Goal: Information Seeking & Learning: Learn about a topic

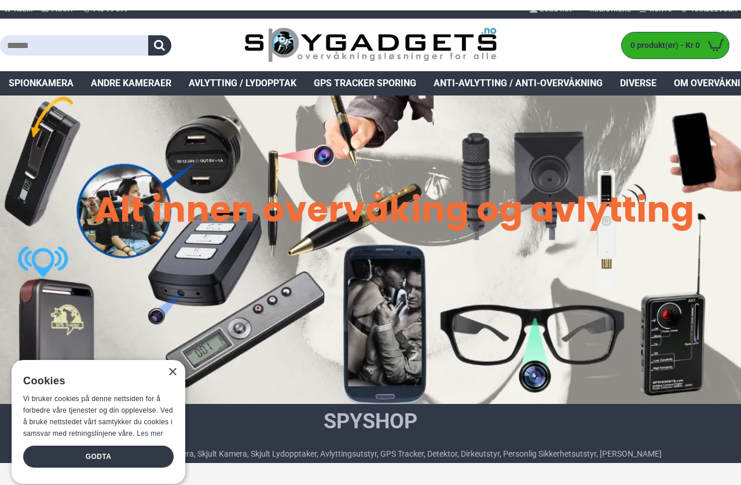
scroll to position [1, 0]
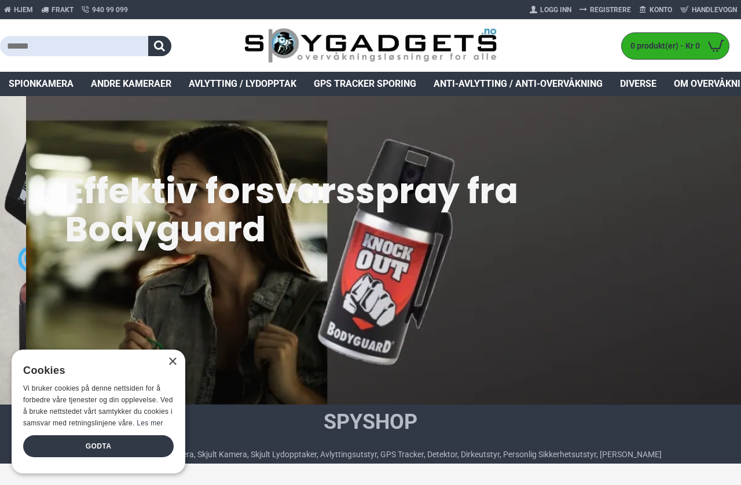
click at [180, 387] on div "× Cookies Vi bruker cookies på denne nettsiden for å forbedre våre tjenester og…" at bounding box center [99, 411] width 174 height 124
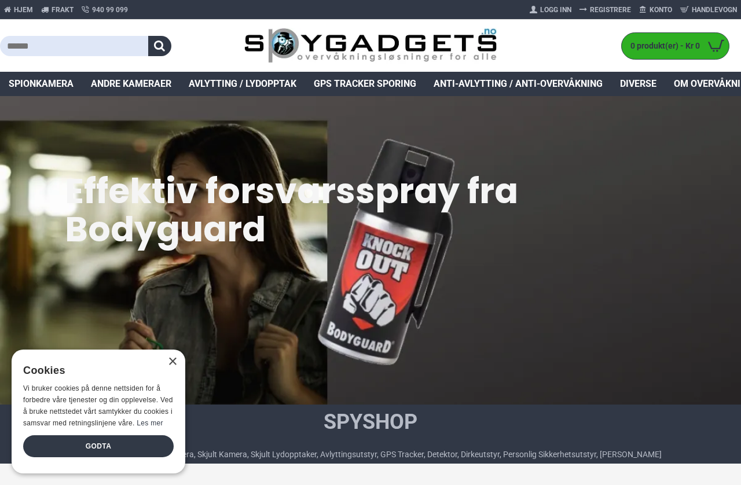
click at [170, 398] on div "× Cookies Vi bruker cookies på denne nettsiden for å forbedre våre tjenester og…" at bounding box center [99, 411] width 174 height 124
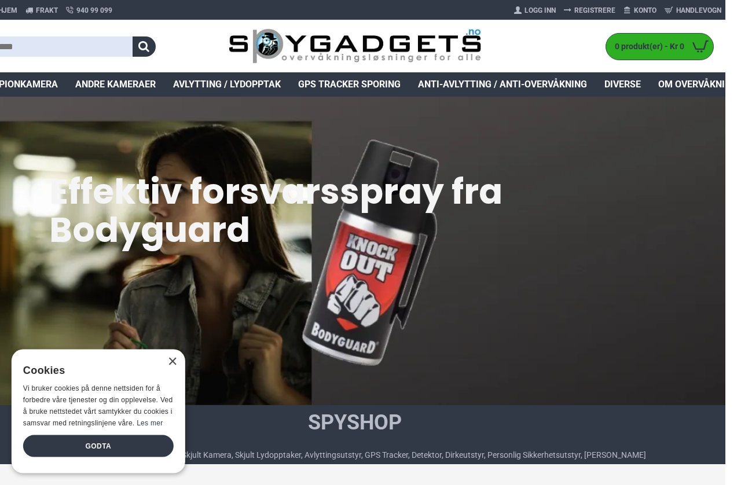
scroll to position [0, 17]
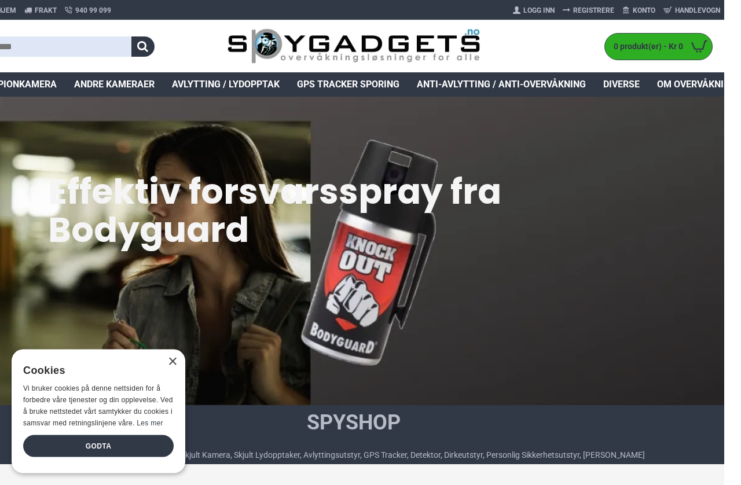
click at [172, 366] on div "×" at bounding box center [172, 362] width 9 height 9
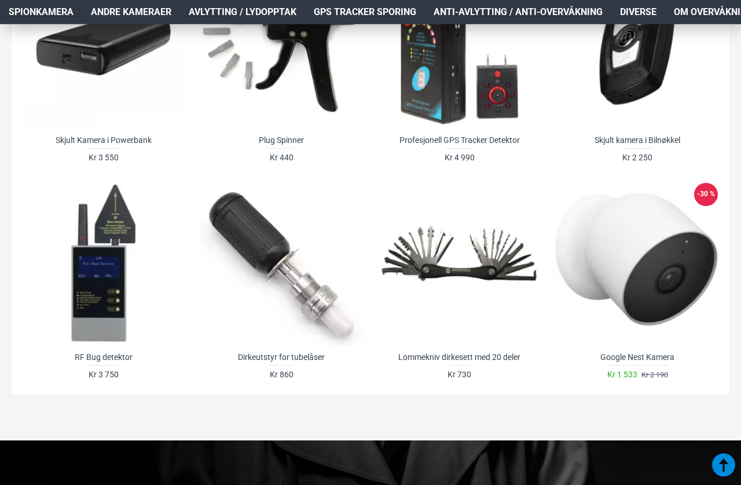
scroll to position [791, 0]
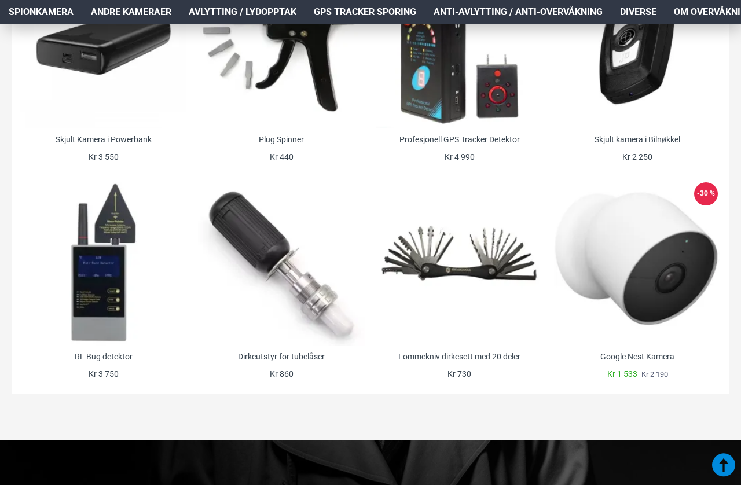
click at [95, 308] on div at bounding box center [103, 262] width 166 height 166
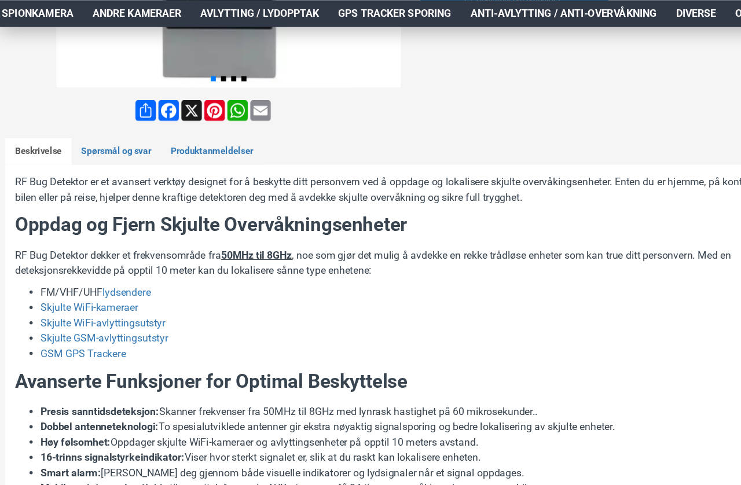
scroll to position [430, 0]
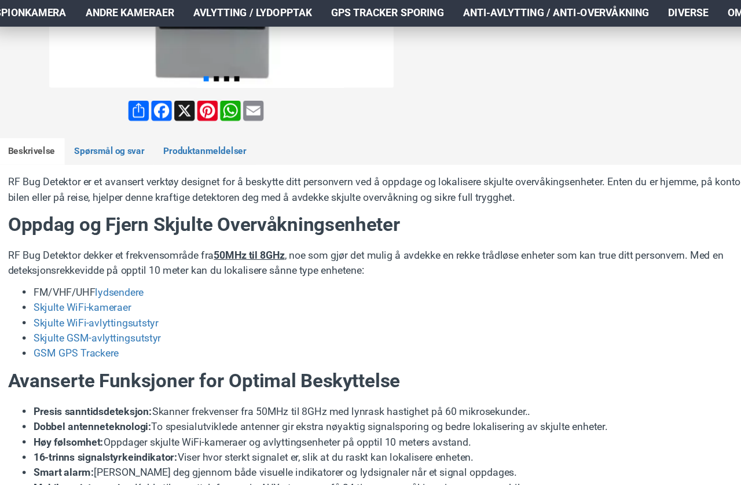
click at [466, 330] on div "RF Bug Detektor er et avansert verktøy designet for å beskytte ditt personvern …" at bounding box center [370, 484] width 700 height 650
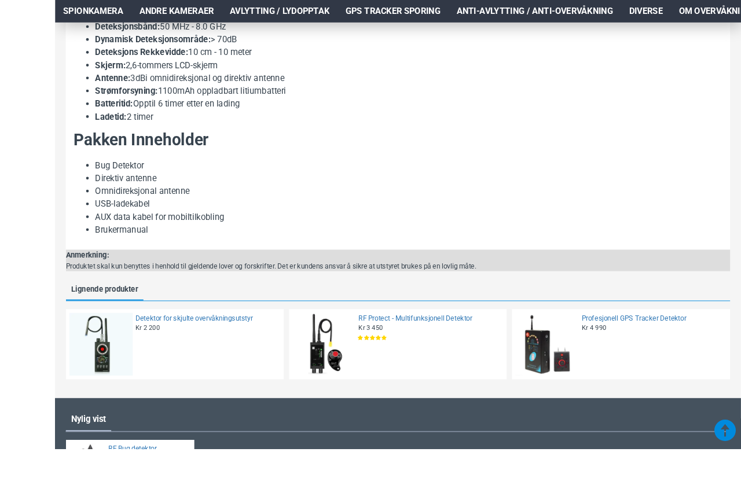
scroll to position [1062, 0]
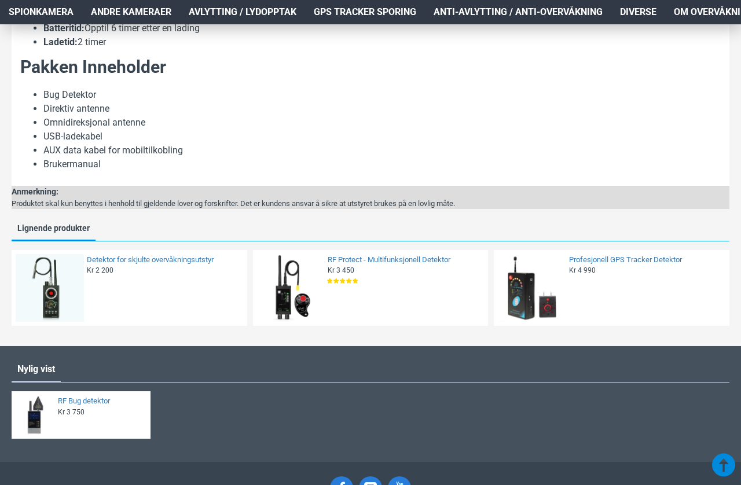
click at [209, 265] on link "Detektor for skjulte overvåkningsutstyr" at bounding box center [163, 260] width 153 height 10
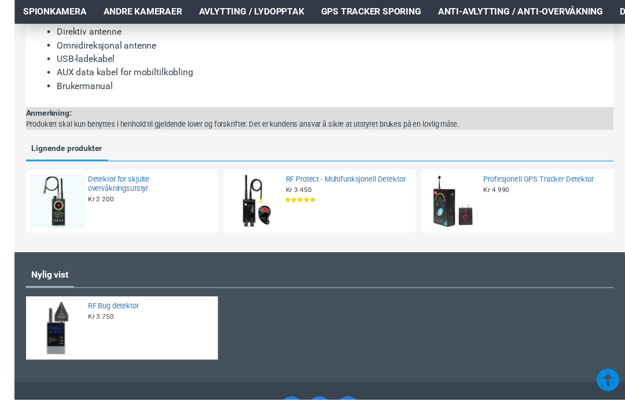
scroll to position [1113, 0]
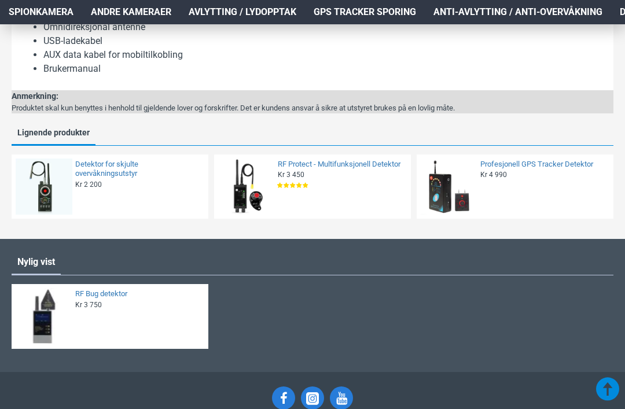
click at [361, 166] on link "RF Protect - Multifunksjonell Detektor" at bounding box center [341, 165] width 126 height 10
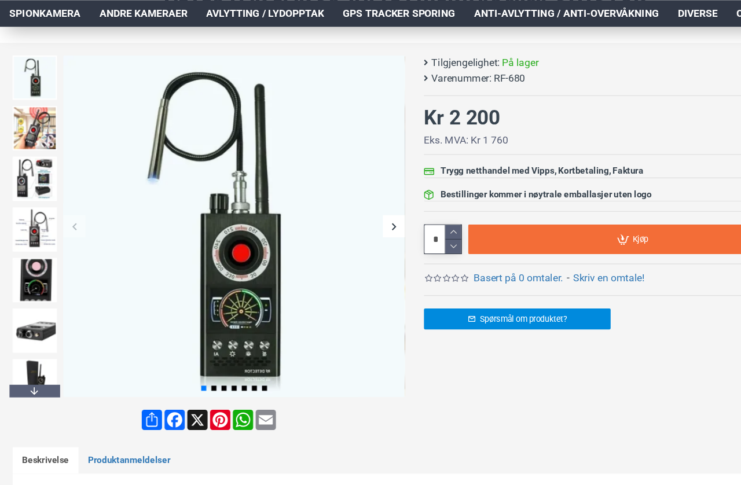
scroll to position [147, 0]
click at [44, 260] on img at bounding box center [32, 256] width 41 height 41
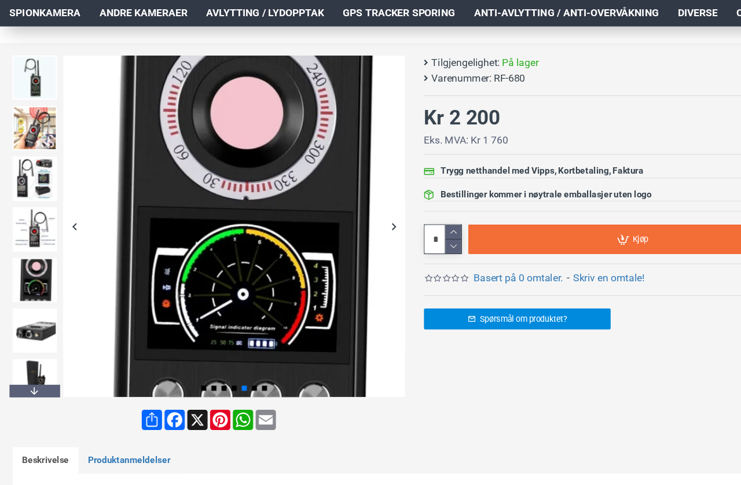
click at [41, 354] on div "Next slide" at bounding box center [32, 358] width 46 height 12
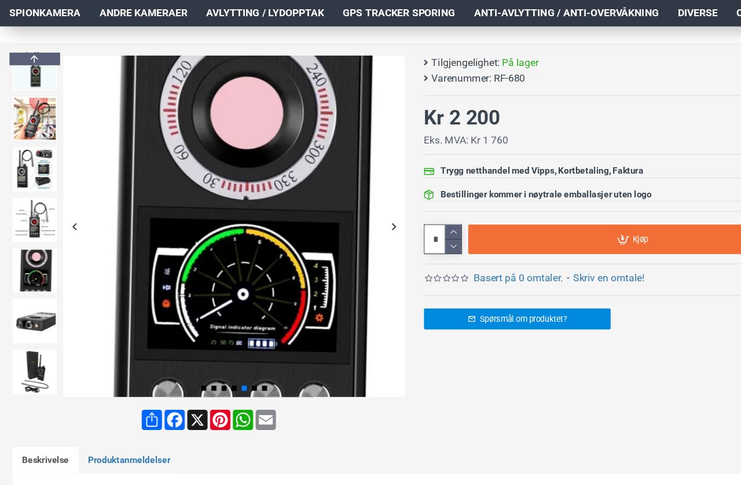
click at [39, 343] on img at bounding box center [32, 340] width 41 height 41
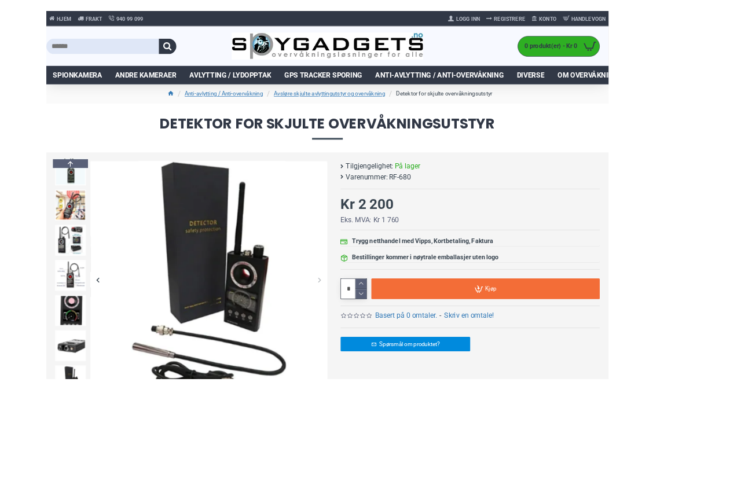
scroll to position [111, 17]
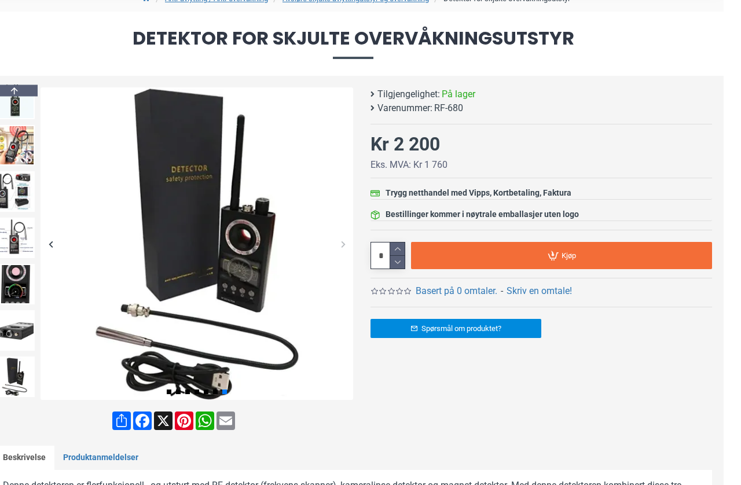
click at [28, 282] on img at bounding box center [14, 284] width 41 height 41
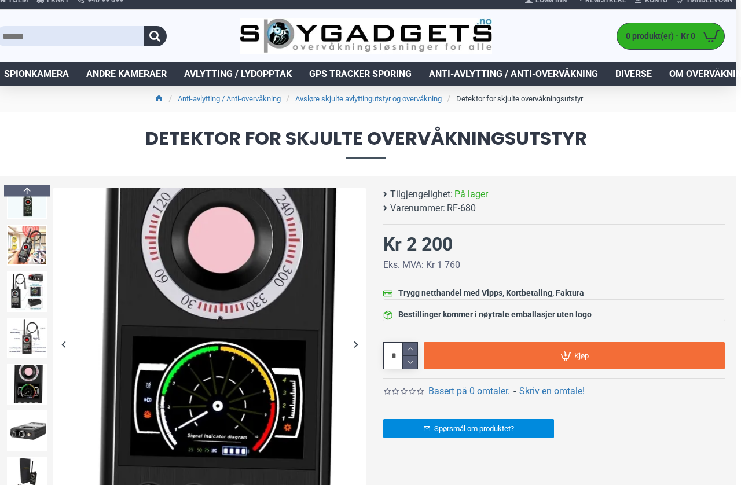
scroll to position [10, 5]
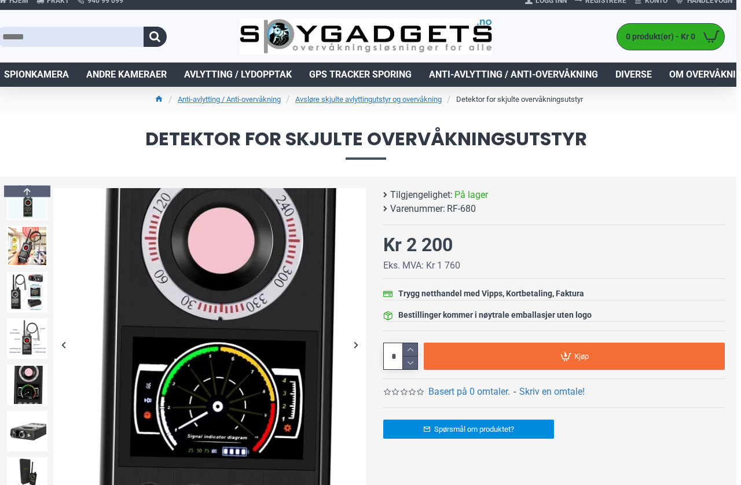
click at [36, 289] on img at bounding box center [27, 292] width 41 height 41
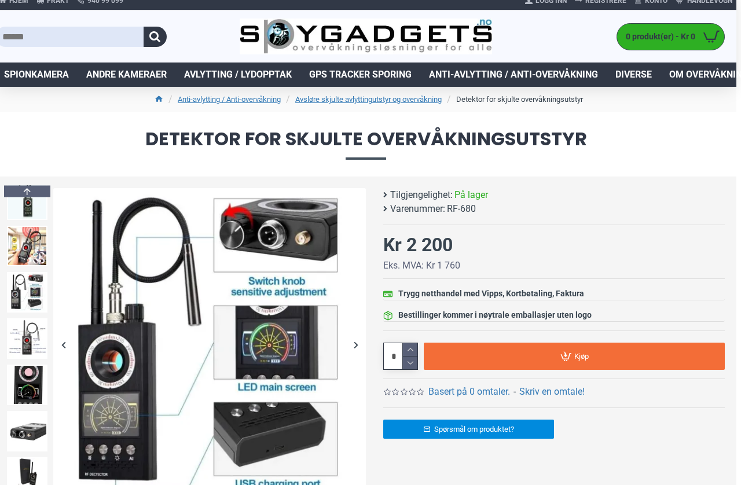
click at [39, 345] on img at bounding box center [27, 338] width 41 height 41
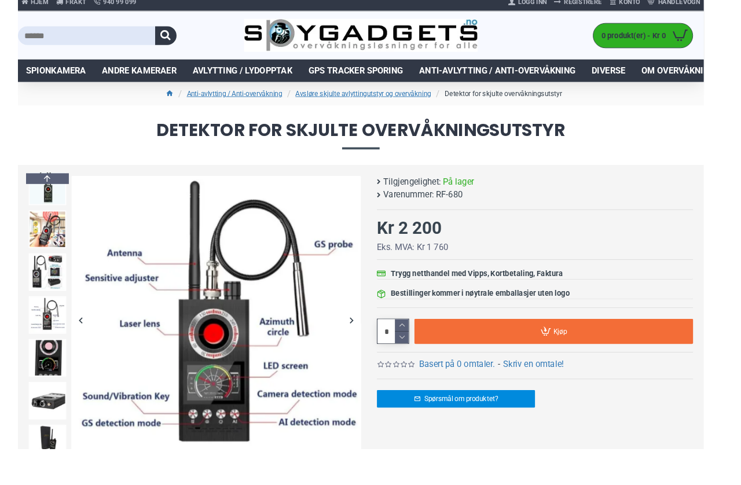
scroll to position [37, 0]
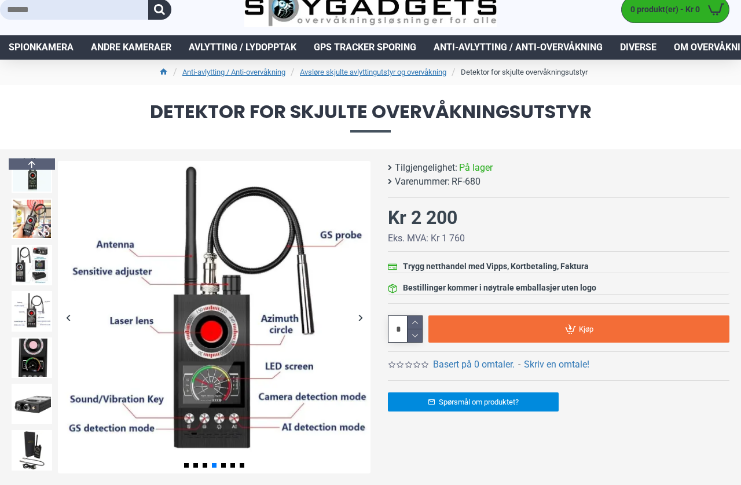
click at [43, 259] on img at bounding box center [32, 265] width 41 height 41
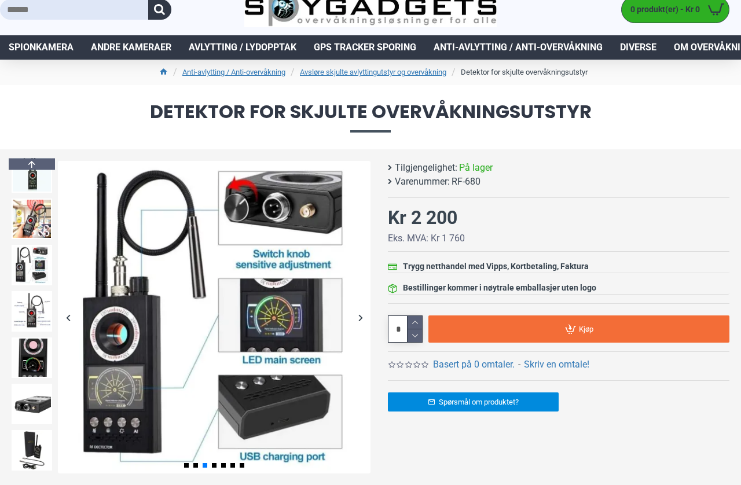
click at [43, 216] on img at bounding box center [32, 218] width 41 height 41
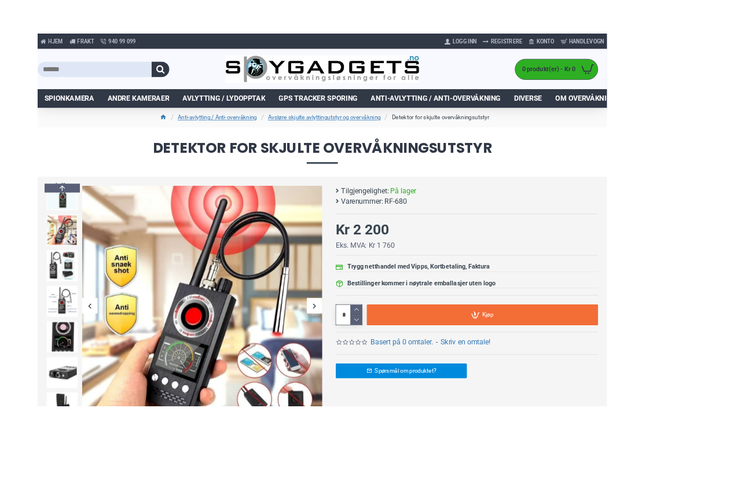
scroll to position [23, 47]
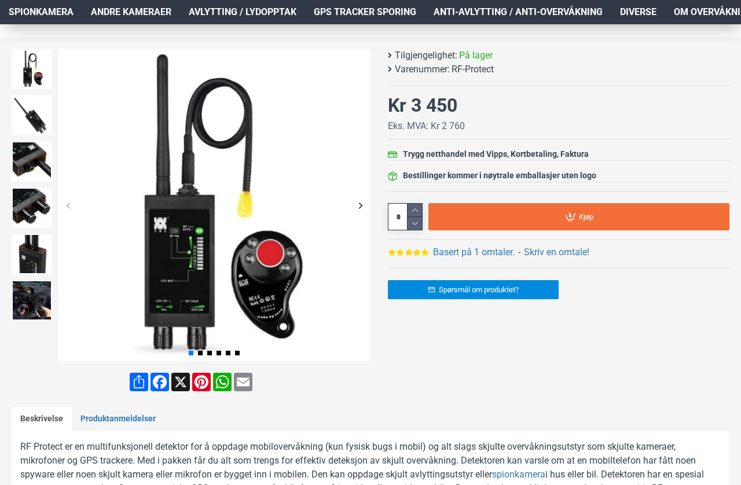
scroll to position [147, 0]
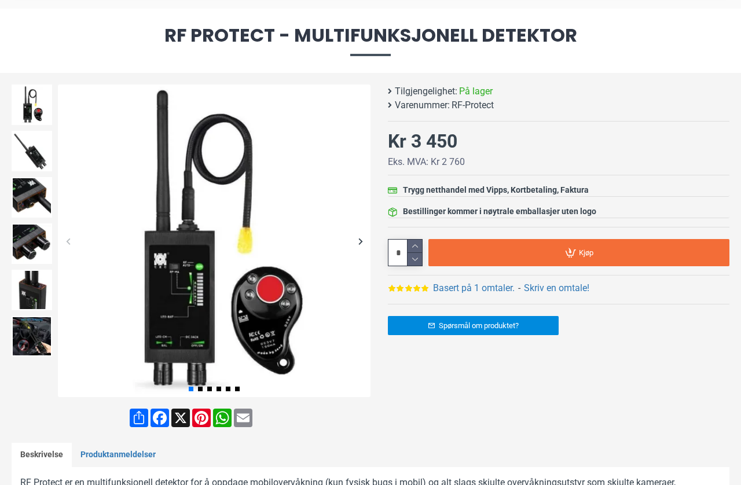
click at [41, 335] on img at bounding box center [32, 336] width 41 height 41
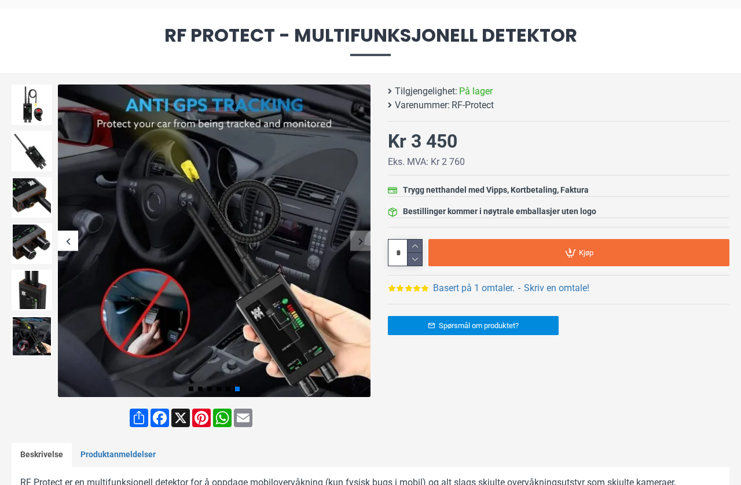
scroll to position [112, 0]
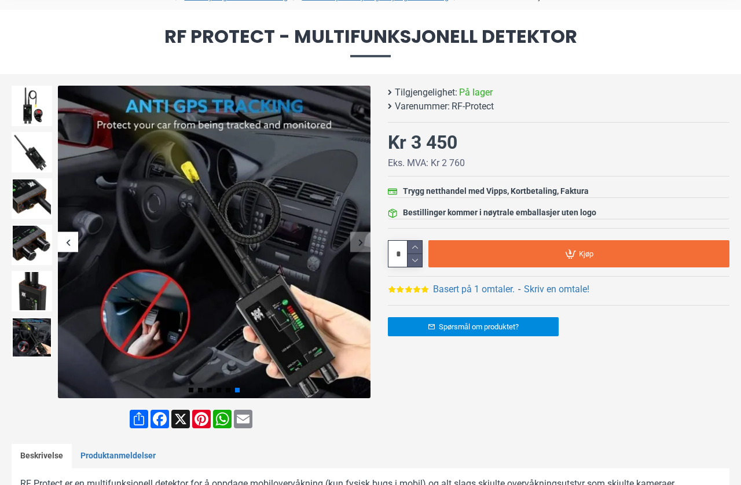
click at [34, 292] on img at bounding box center [32, 291] width 41 height 41
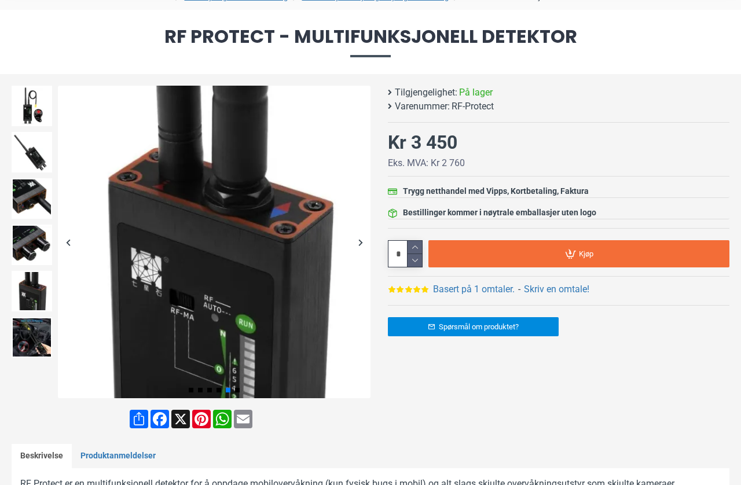
click at [40, 235] on img at bounding box center [32, 244] width 41 height 41
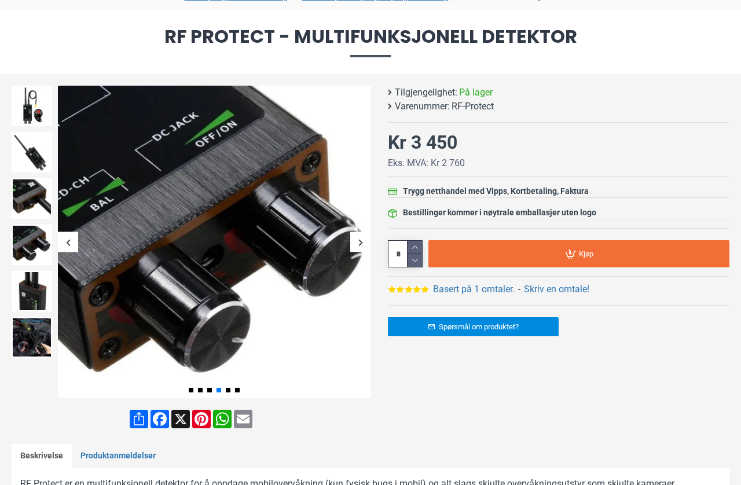
click at [35, 189] on img at bounding box center [32, 198] width 41 height 41
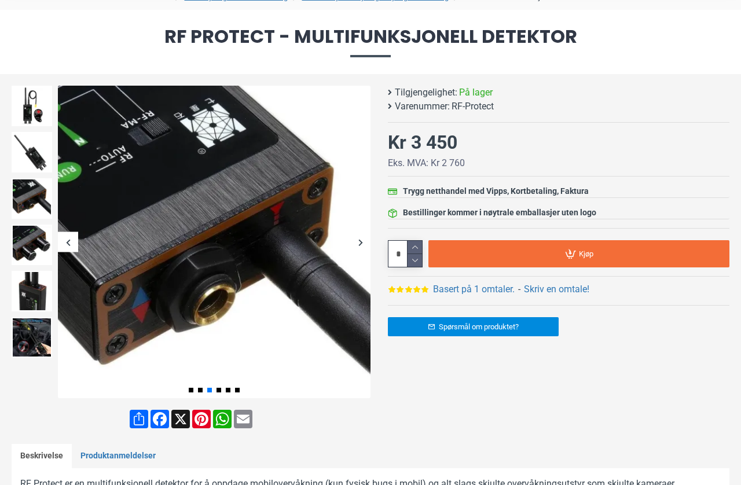
click at [38, 156] on img at bounding box center [32, 152] width 41 height 41
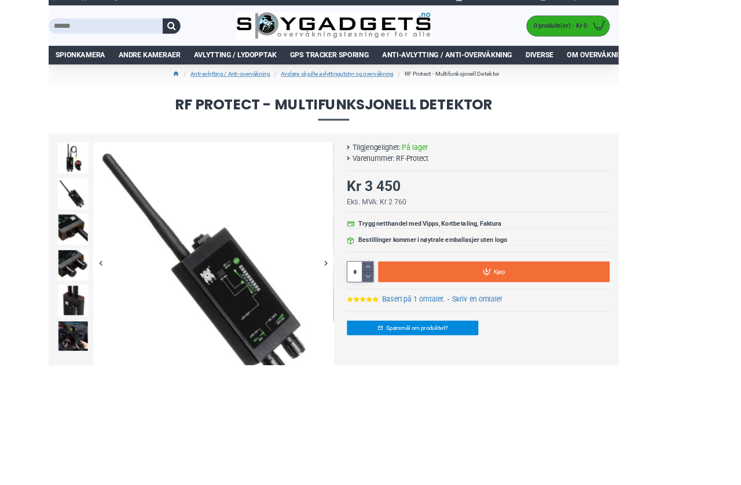
scroll to position [65, 0]
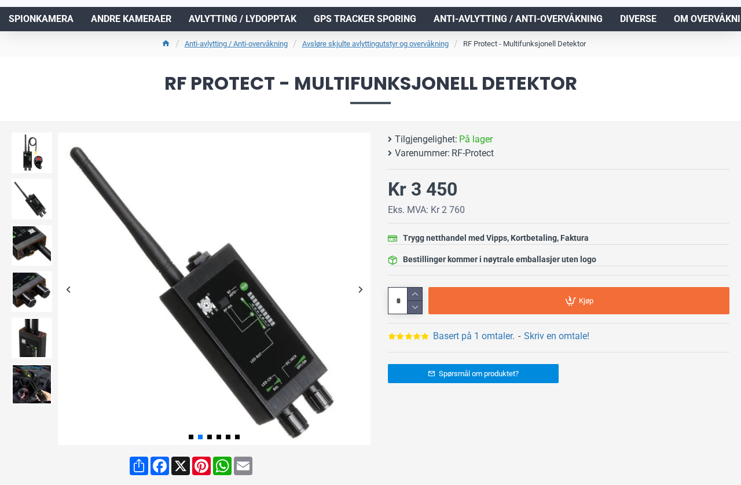
click at [39, 148] on img at bounding box center [32, 152] width 41 height 41
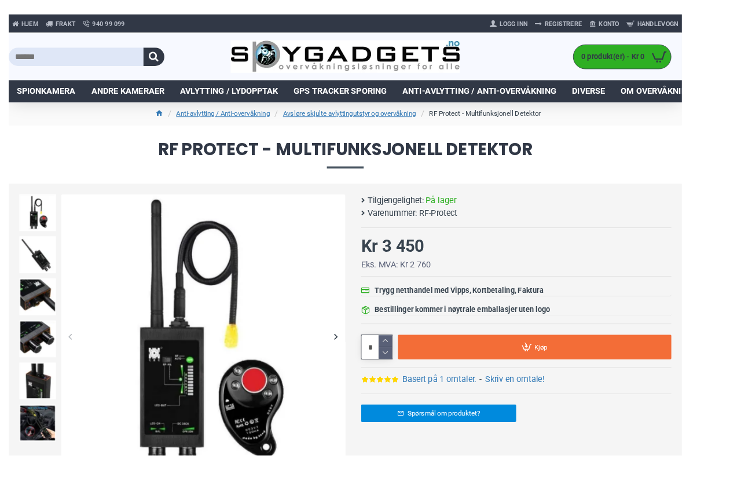
scroll to position [1, 42]
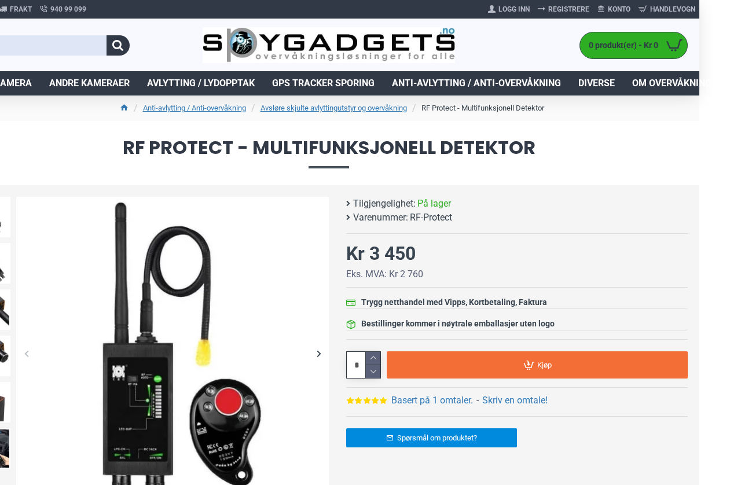
click at [482, 81] on span "Anti-avlytting / Anti-overvåkning" at bounding box center [476, 83] width 169 height 14
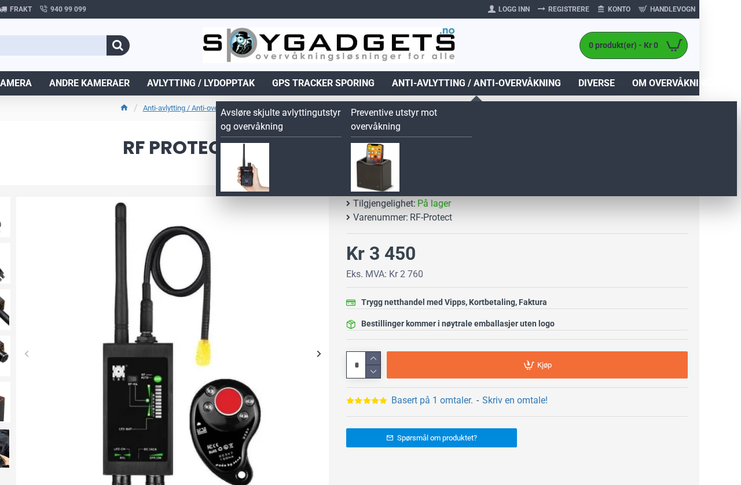
click at [278, 119] on link "Avsløre skjulte avlyttingutstyr og overvåkning" at bounding box center [280, 121] width 121 height 31
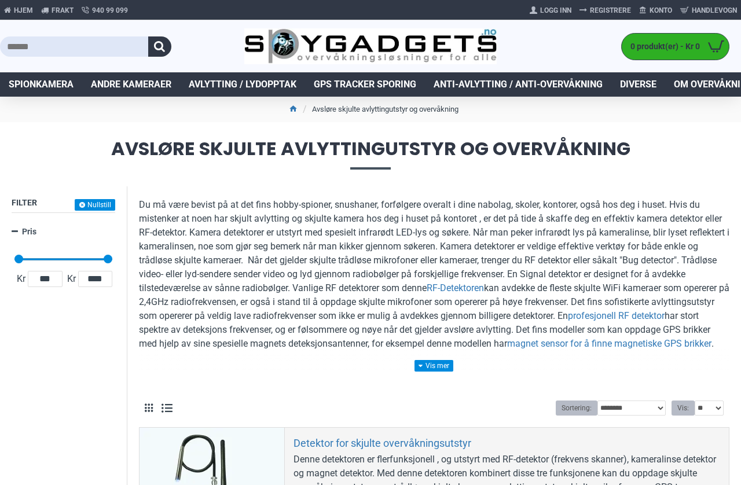
click at [244, 83] on span "Avlytting / Lydopptak" at bounding box center [243, 85] width 108 height 14
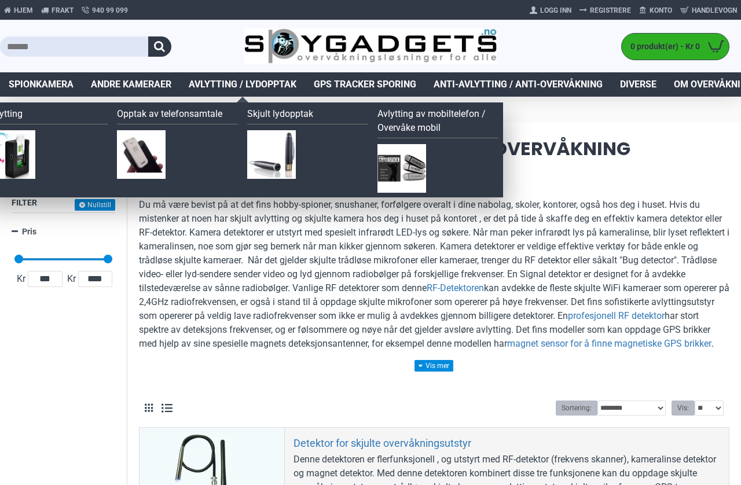
click at [411, 116] on link "Avlytting av mobiltelefon / Overvåke mobil" at bounding box center [437, 122] width 121 height 31
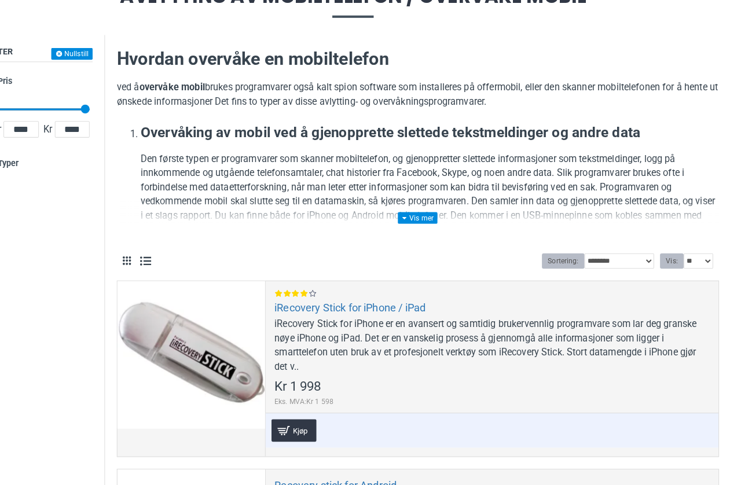
scroll to position [89, 59]
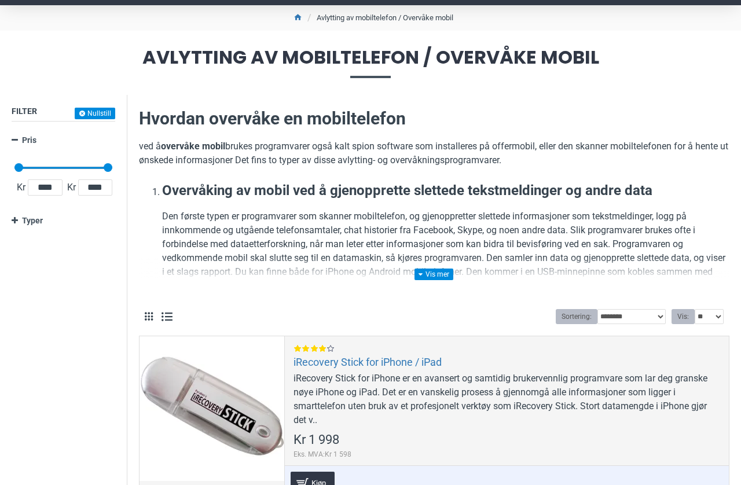
click at [447, 273] on link at bounding box center [433, 274] width 39 height 12
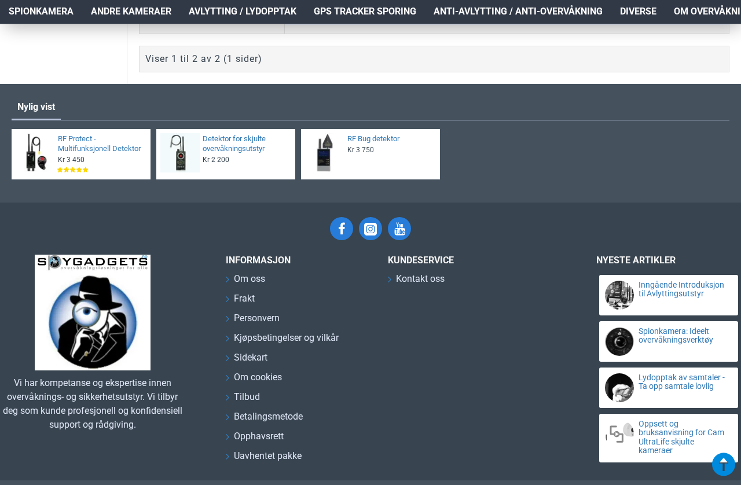
scroll to position [820, 0]
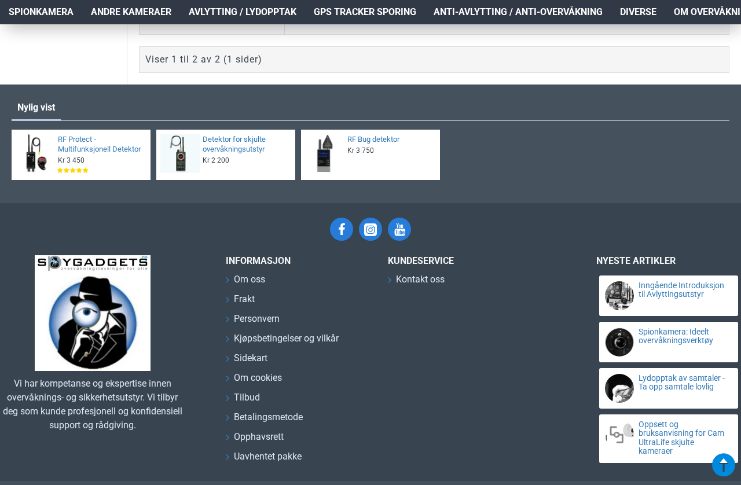
click at [421, 286] on span "Kontakt oss" at bounding box center [420, 280] width 49 height 14
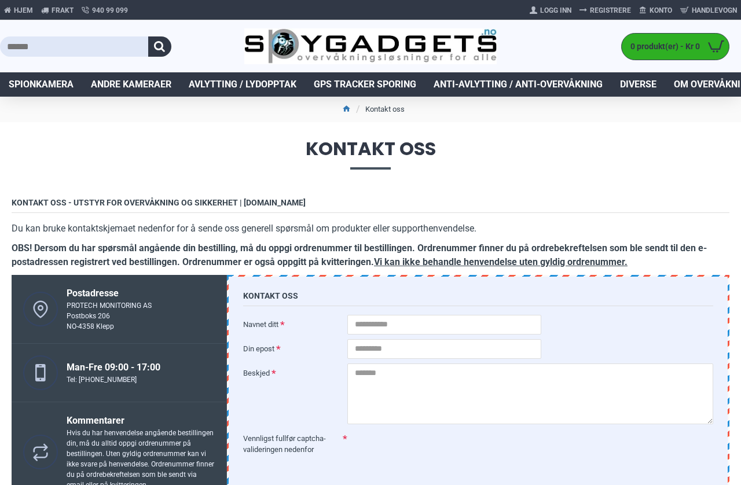
click at [249, 81] on span "Avlytting / Lydopptak" at bounding box center [243, 85] width 108 height 14
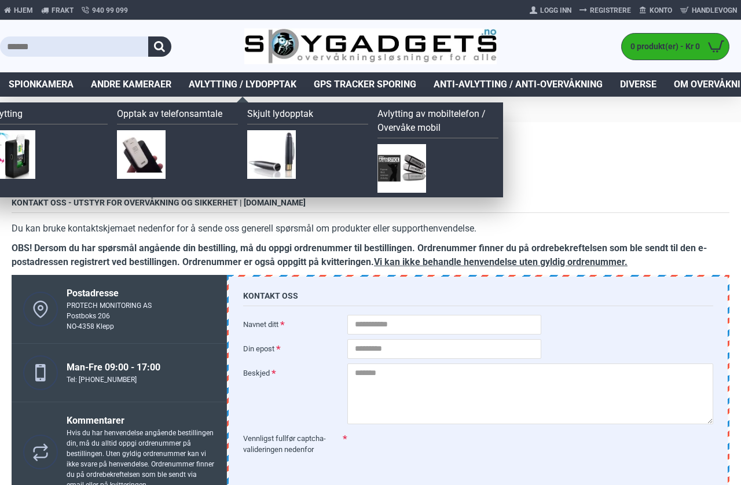
click at [178, 120] on link "Opptak av telefonsamtale" at bounding box center [177, 115] width 121 height 17
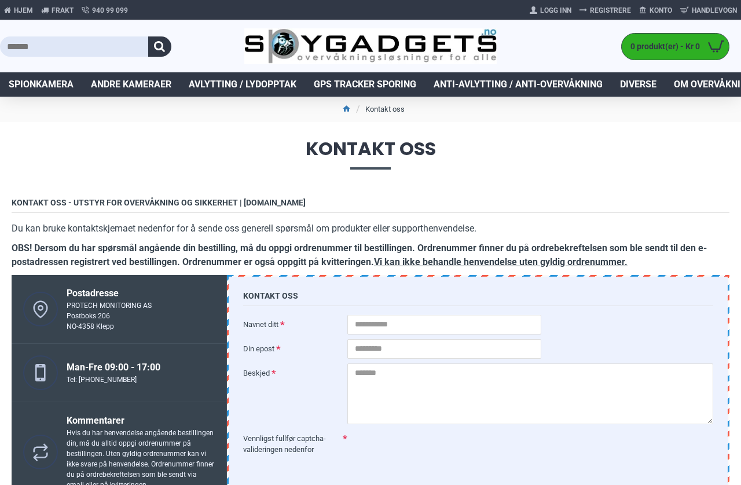
click at [248, 84] on span "Avlytting / Lydopptak" at bounding box center [243, 85] width 108 height 14
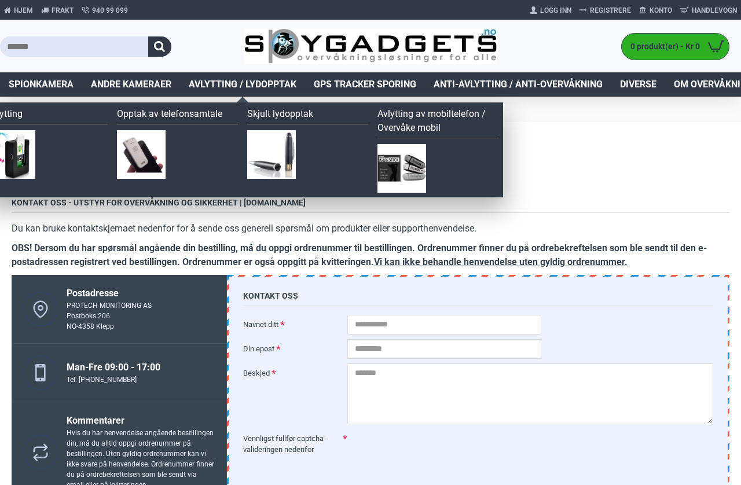
click at [25, 113] on link "Avlytting" at bounding box center [47, 115] width 121 height 17
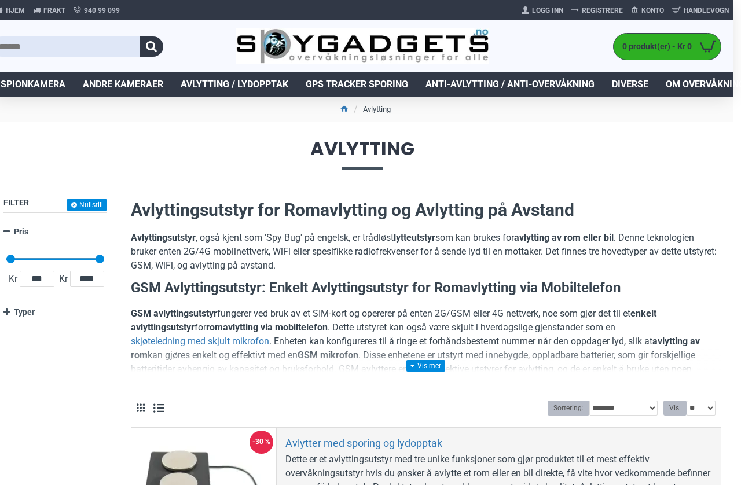
scroll to position [0, 8]
click at [237, 81] on span "Avlytting / Lydopptak" at bounding box center [235, 85] width 108 height 14
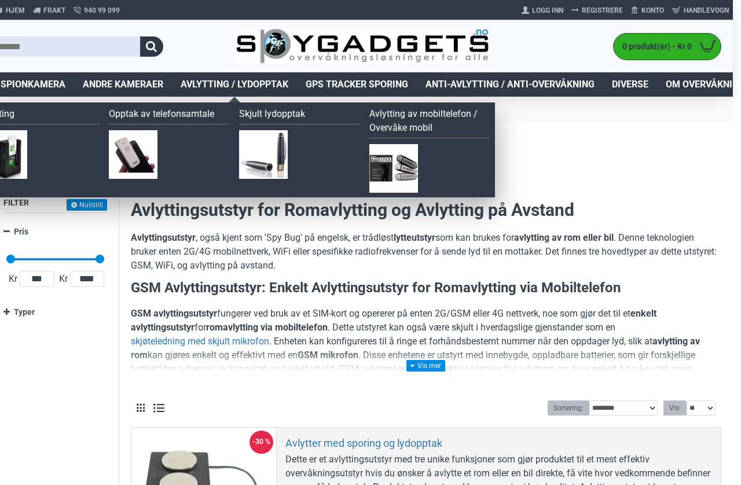
click at [277, 115] on link "Skjult lydopptak" at bounding box center [299, 115] width 121 height 17
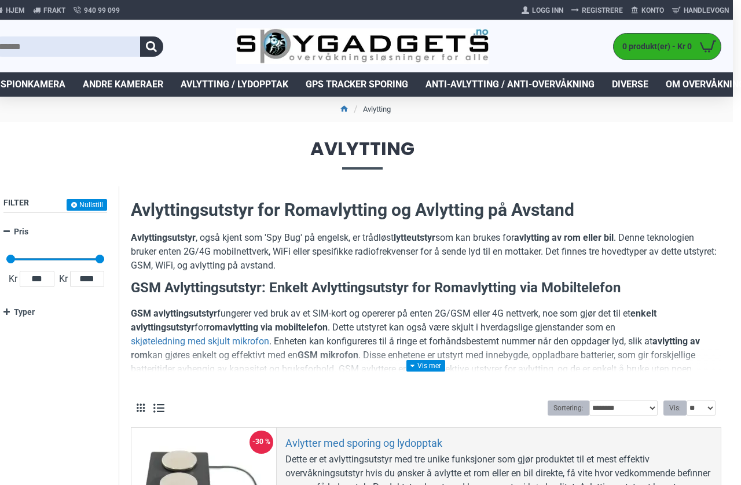
scroll to position [14, 8]
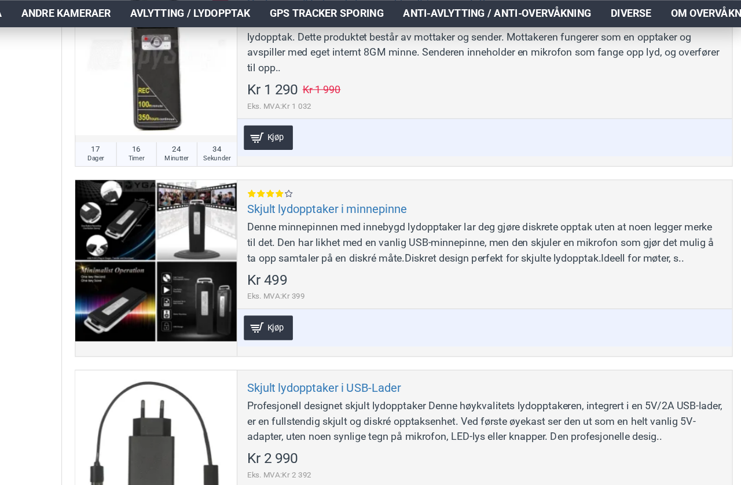
scroll to position [2083, 0]
